Goal: Transaction & Acquisition: Purchase product/service

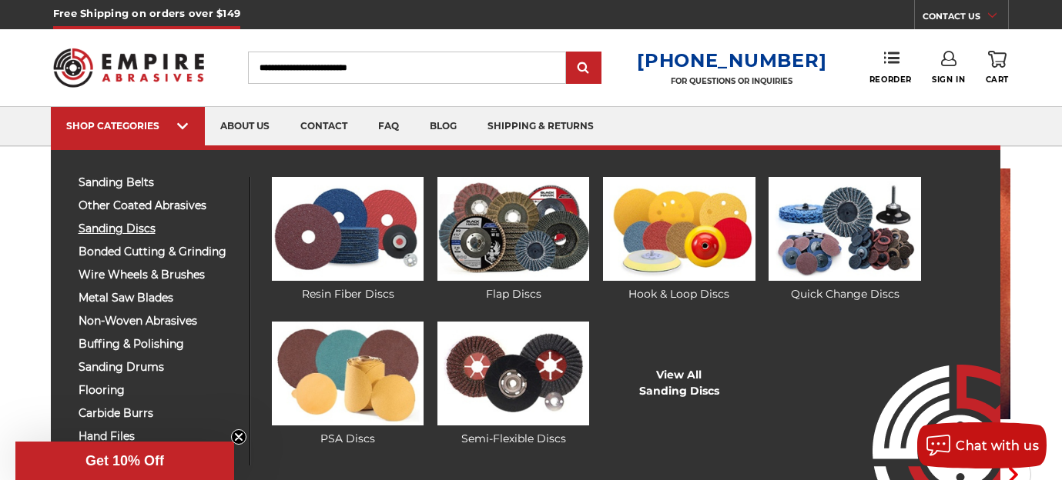
click at [105, 228] on span "sanding discs" at bounding box center [158, 229] width 159 height 12
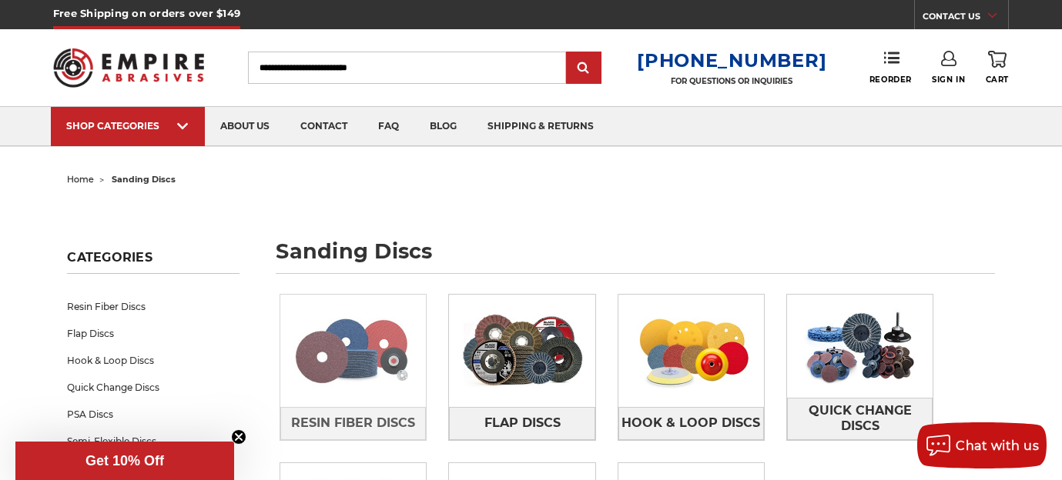
click at [352, 345] on img at bounding box center [353, 351] width 146 height 103
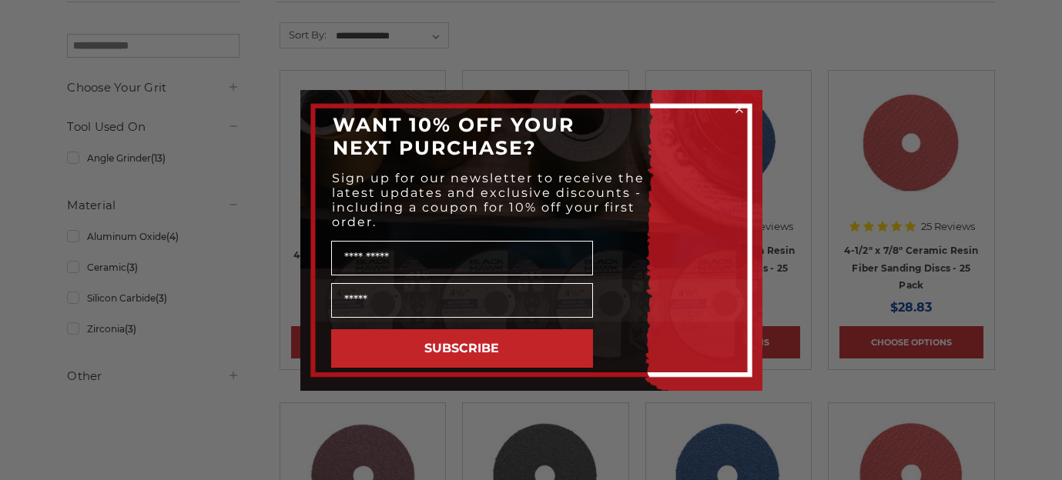
scroll to position [315, 0]
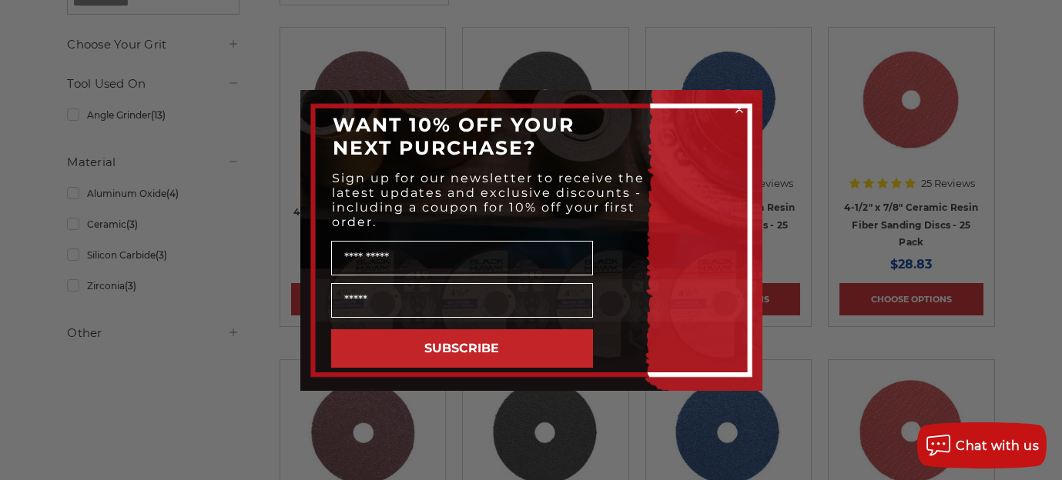
click at [738, 111] on circle "Close dialog" at bounding box center [738, 109] width 15 height 15
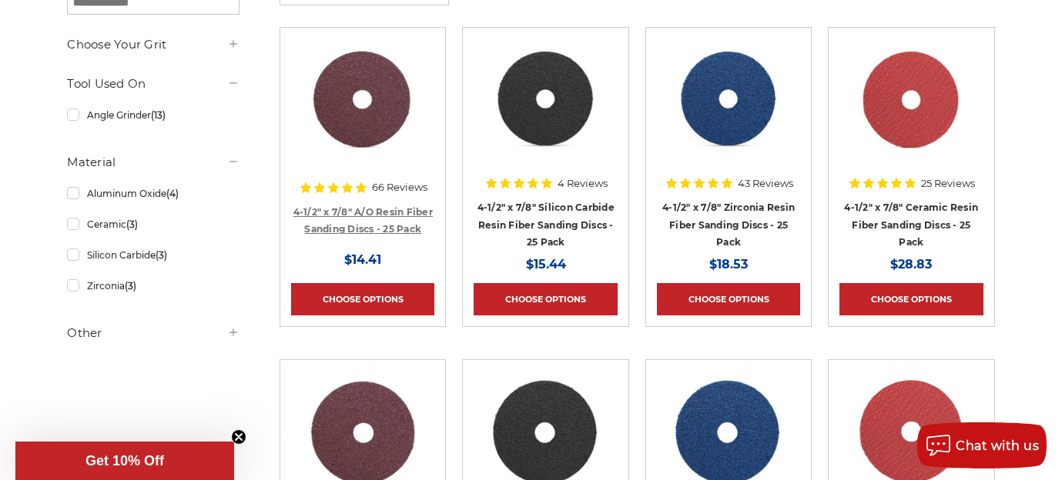
click at [370, 223] on link "4-1/2" x 7/8" A/O Resin Fiber Sanding Discs - 25 Pack" at bounding box center [362, 220] width 139 height 29
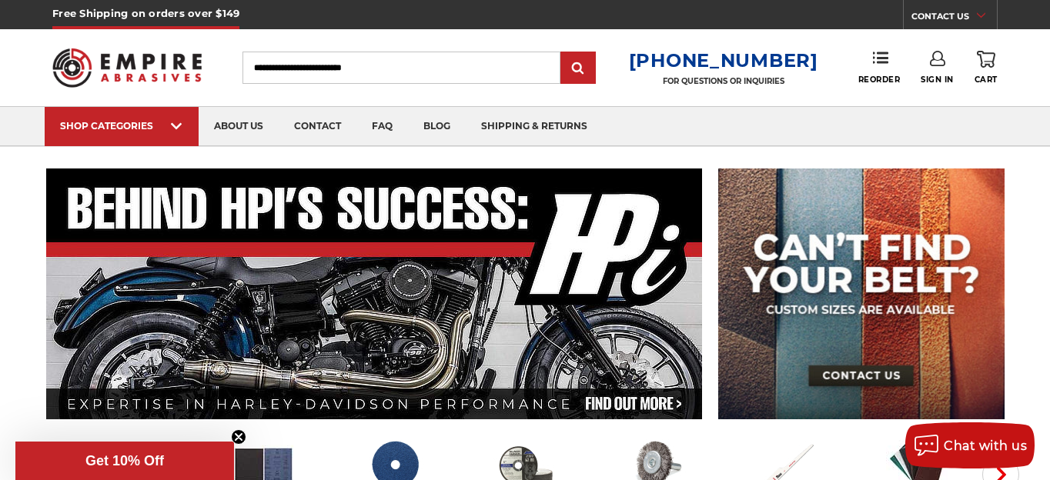
scroll to position [220, 0]
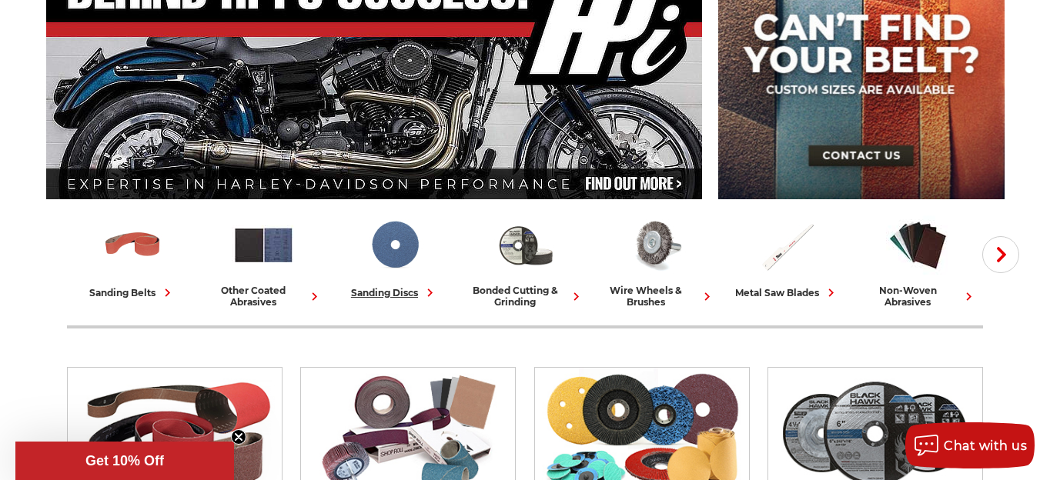
click at [402, 261] on img at bounding box center [395, 245] width 64 height 64
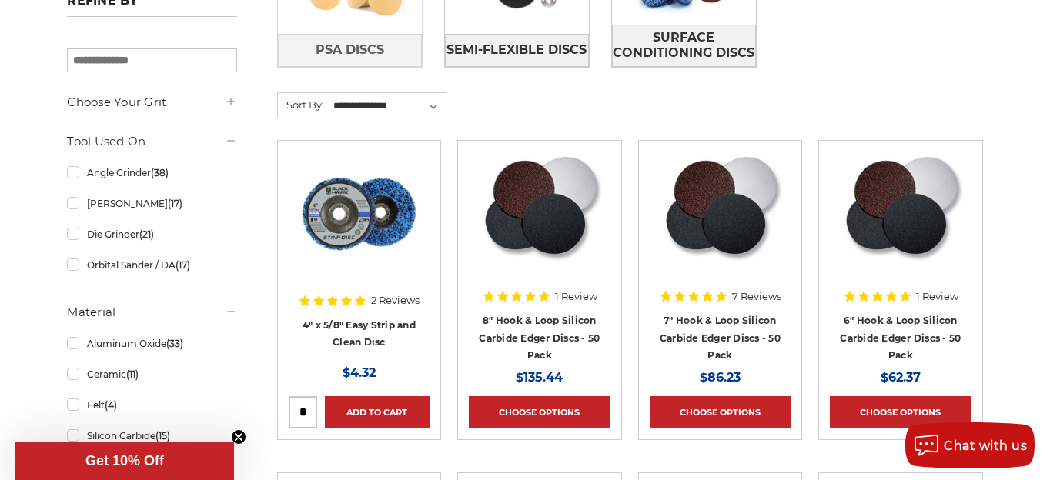
scroll to position [563, 0]
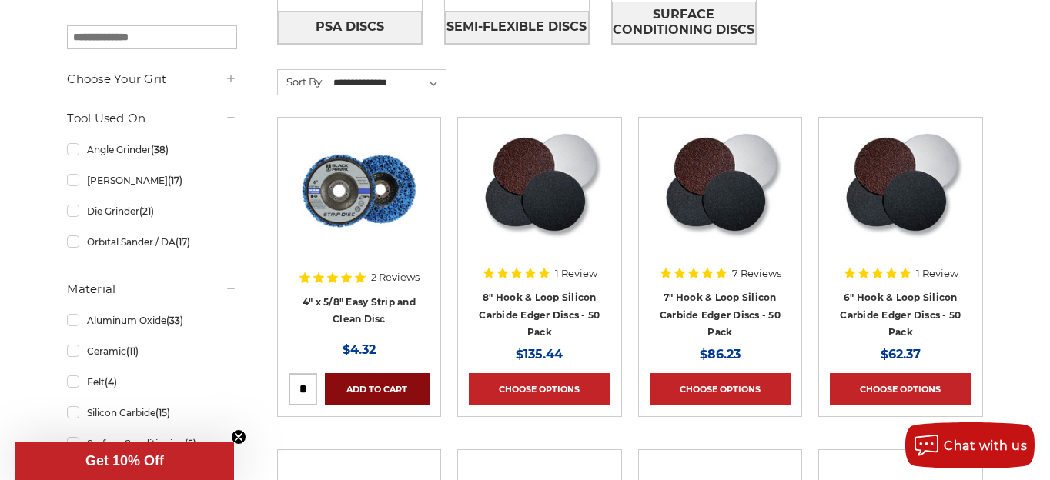
click at [368, 393] on link "Add to Cart" at bounding box center [377, 389] width 105 height 32
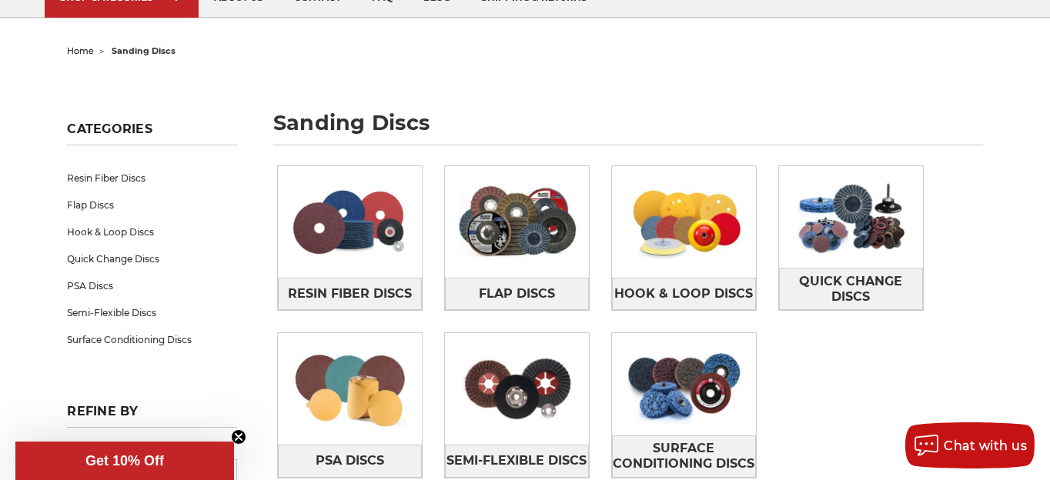
scroll to position [0, 0]
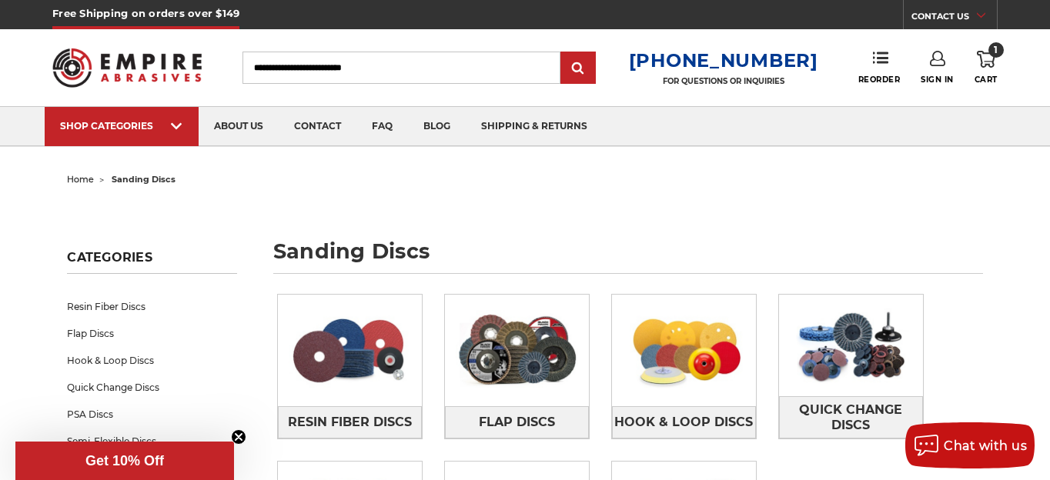
click at [987, 59] on icon at bounding box center [986, 59] width 18 height 17
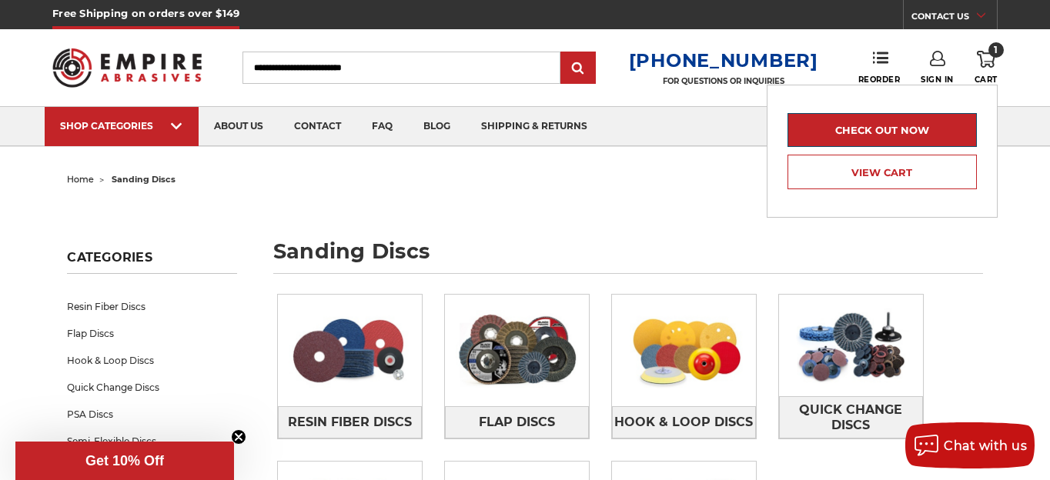
click at [894, 128] on link "Check out now" at bounding box center [882, 130] width 189 height 34
